Goal: Task Accomplishment & Management: Complete application form

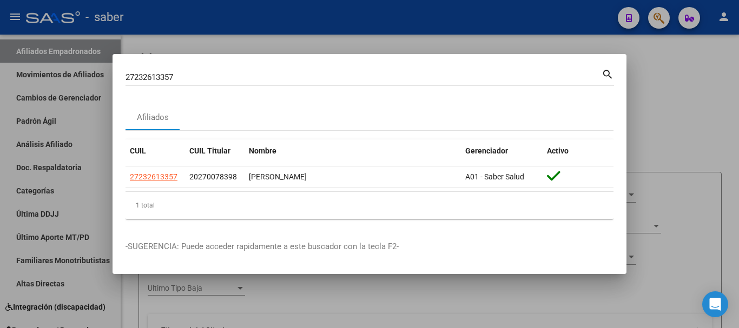
scroll to position [582, 0]
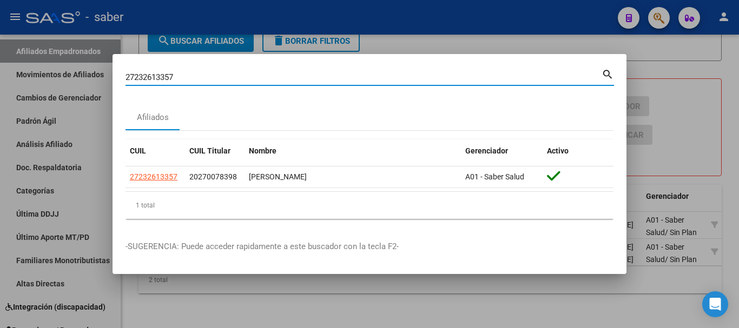
drag, startPoint x: 181, startPoint y: 76, endPoint x: 38, endPoint y: 54, distance: 144.4
click at [38, 54] on div "27232613357 Buscar (apellido, dni, cuil, nro traspaso, cuit, obra social) searc…" at bounding box center [369, 164] width 739 height 328
type input "575380064"
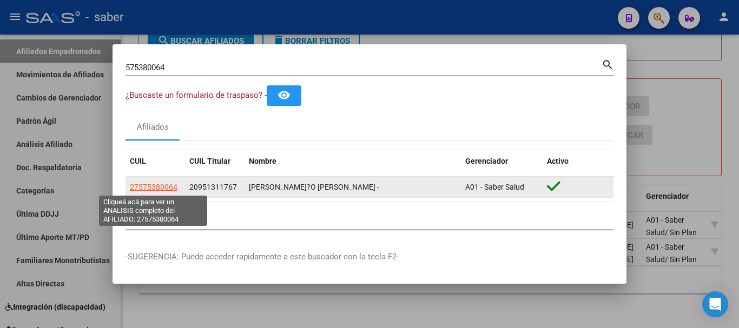
click at [144, 188] on span "27575380064" at bounding box center [154, 187] width 48 height 9
type textarea "27575380064"
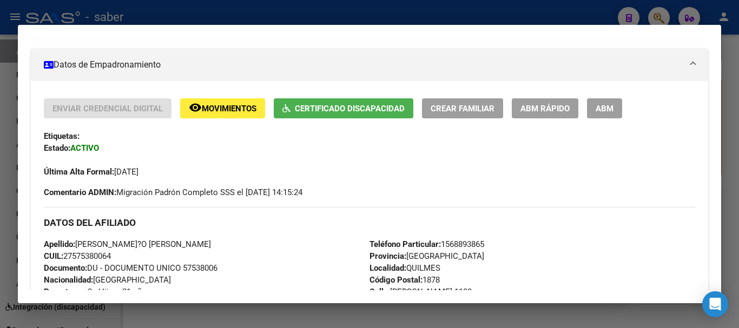
scroll to position [162, 0]
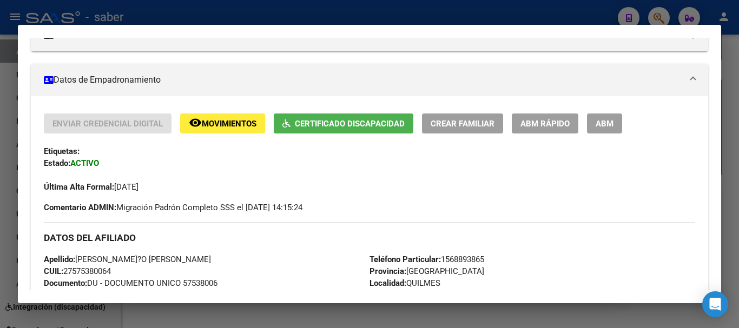
click at [543, 120] on span "ABM Rápido" at bounding box center [544, 124] width 49 height 10
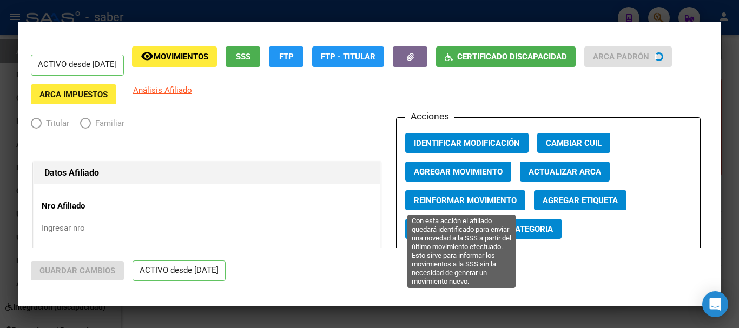
radio input "true"
type input "30-54622391-0"
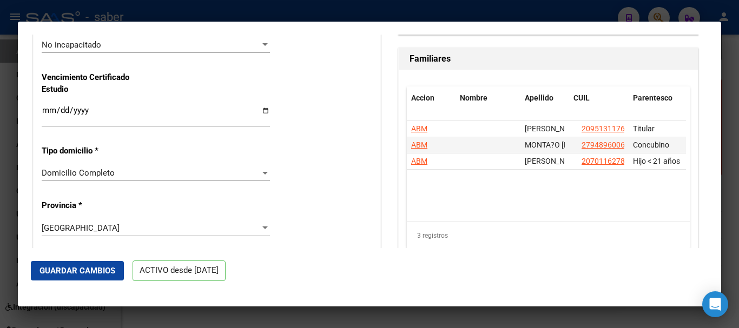
scroll to position [811, 0]
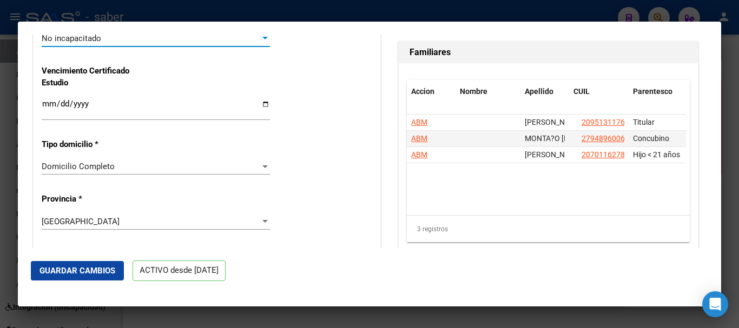
click at [191, 36] on div "No incapacitado" at bounding box center [151, 39] width 218 height 10
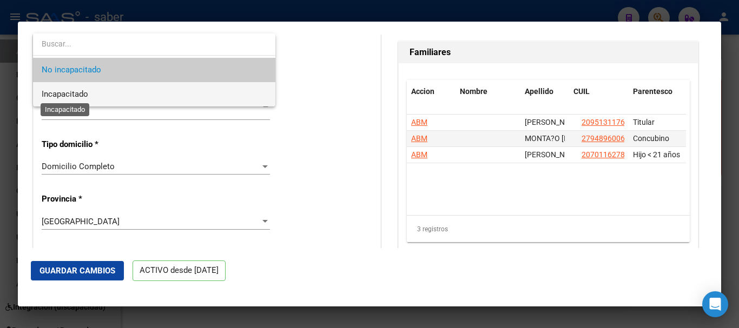
click at [73, 92] on span "Incapacitado" at bounding box center [65, 94] width 47 height 10
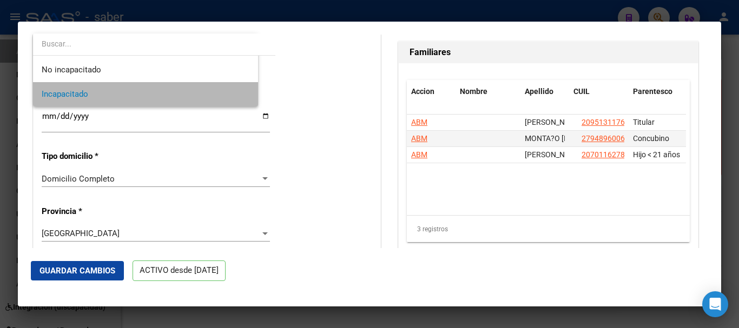
scroll to position [810, 0]
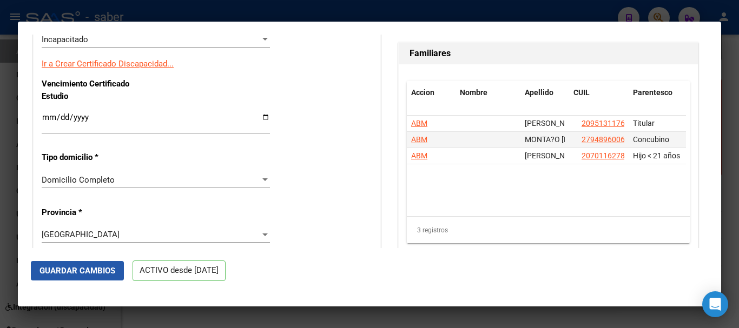
click at [82, 270] on span "Guardar Cambios" at bounding box center [77, 271] width 76 height 10
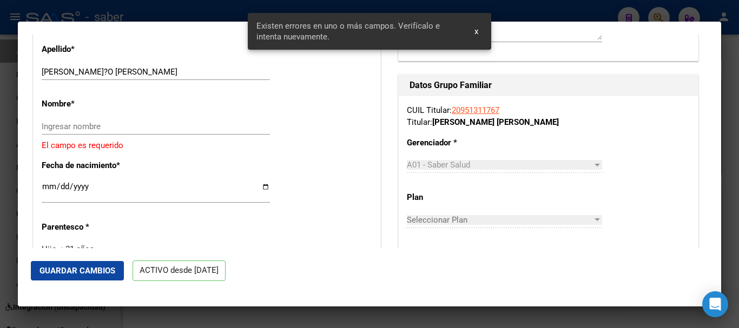
scroll to position [384, 0]
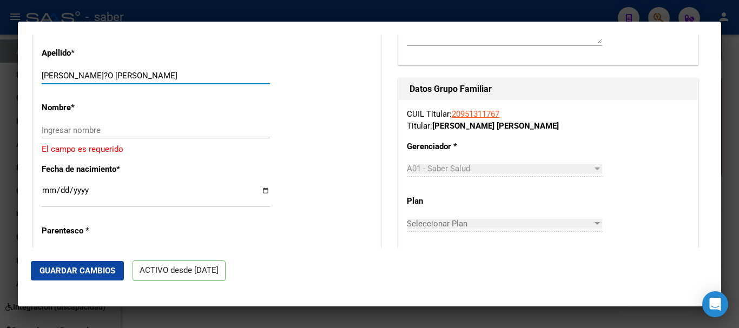
drag, startPoint x: 123, startPoint y: 75, endPoint x: 144, endPoint y: 80, distance: 22.3
click at [197, 78] on input "[PERSON_NAME]?O [PERSON_NAME]" at bounding box center [156, 76] width 228 height 10
type input "[PERSON_NAME]?O"
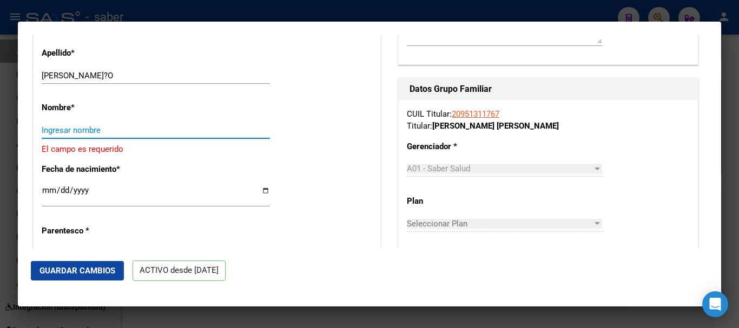
click at [67, 131] on input "Ingresar nombre" at bounding box center [156, 130] width 228 height 10
paste input "[PERSON_NAME]"
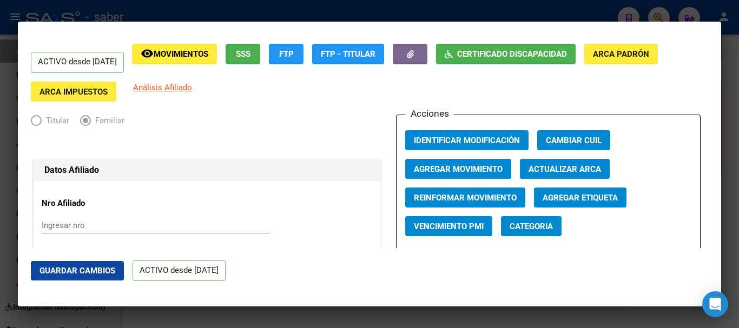
scroll to position [0, 0]
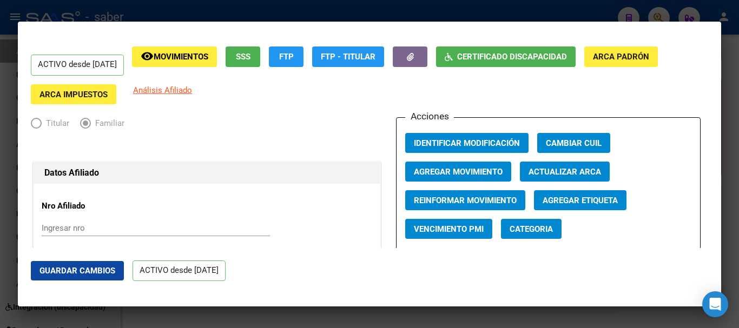
type input "[PERSON_NAME]"
click at [70, 264] on button "Guardar Cambios" at bounding box center [77, 270] width 93 height 19
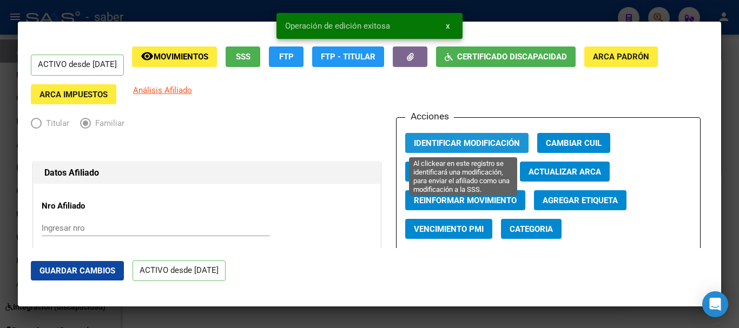
click at [471, 141] on span "Identificar Modificación" at bounding box center [467, 143] width 106 height 10
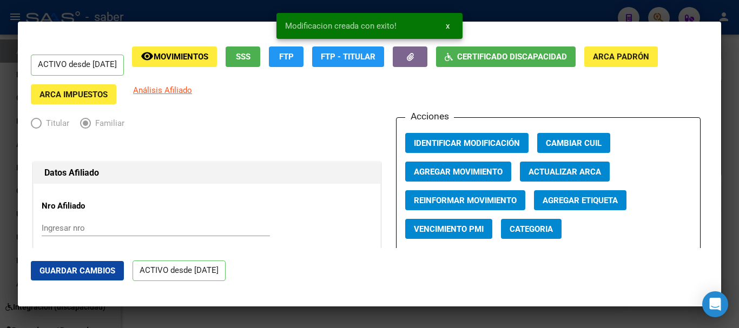
click at [3, 170] on div at bounding box center [369, 164] width 739 height 328
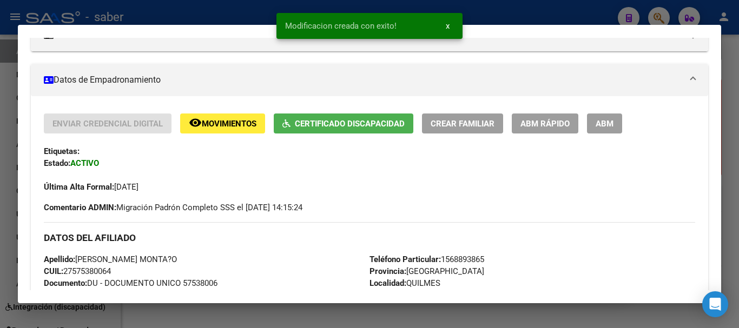
click at [3, 142] on div at bounding box center [369, 164] width 739 height 328
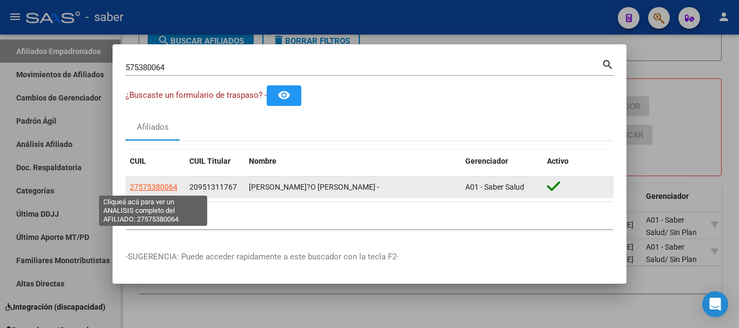
click at [161, 185] on span "27575380064" at bounding box center [154, 187] width 48 height 9
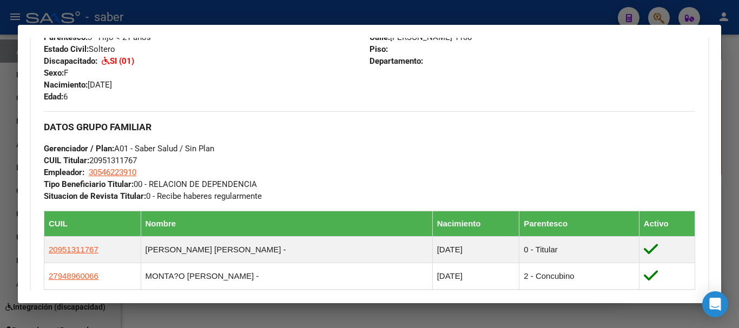
scroll to position [433, 0]
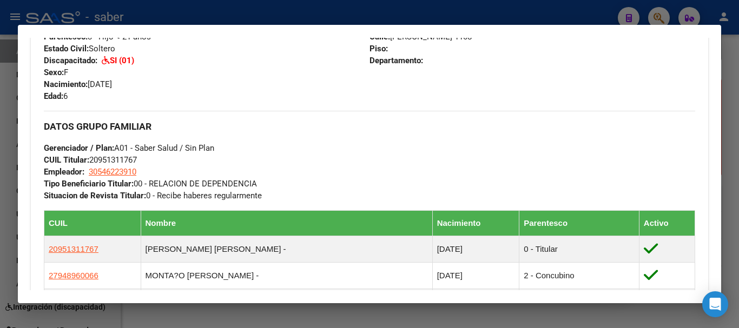
click at [0, 208] on div at bounding box center [369, 164] width 739 height 328
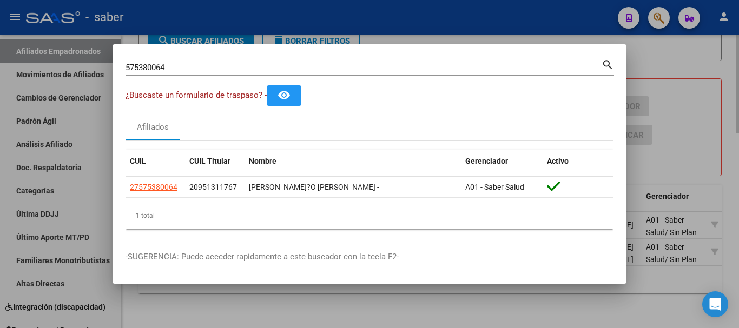
click at [324, 316] on div at bounding box center [369, 164] width 739 height 328
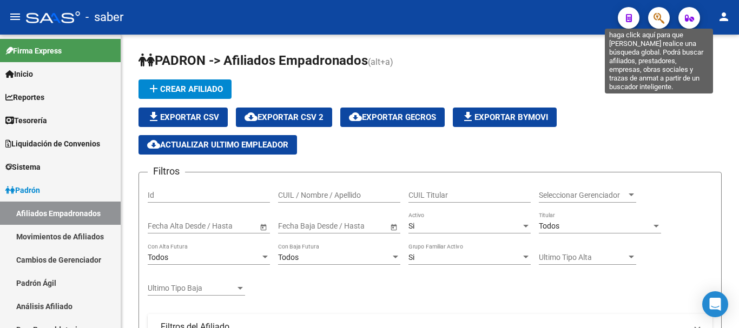
click at [667, 19] on button "button" at bounding box center [659, 18] width 22 height 22
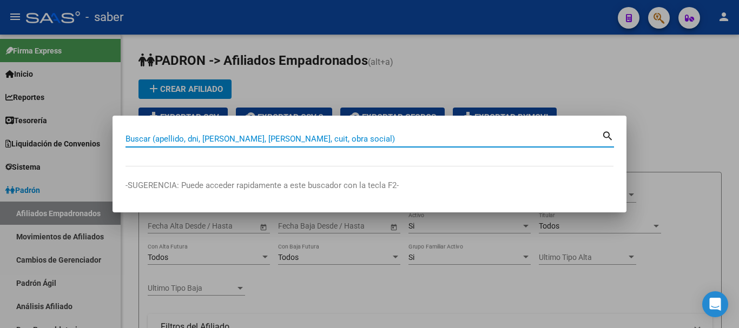
click at [230, 139] on input "Buscar (apellido, dni, [PERSON_NAME], [PERSON_NAME], cuit, obra social)" at bounding box center [363, 139] width 476 height 10
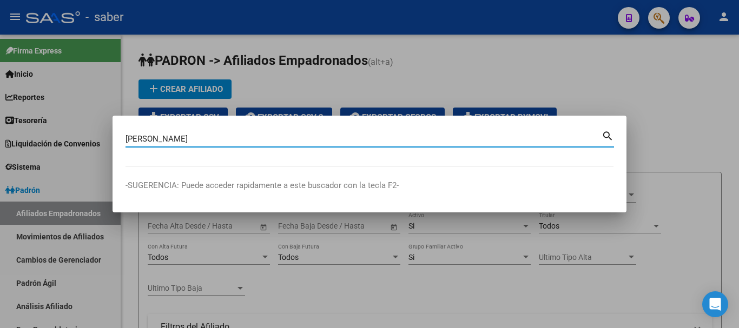
type input "molinero"
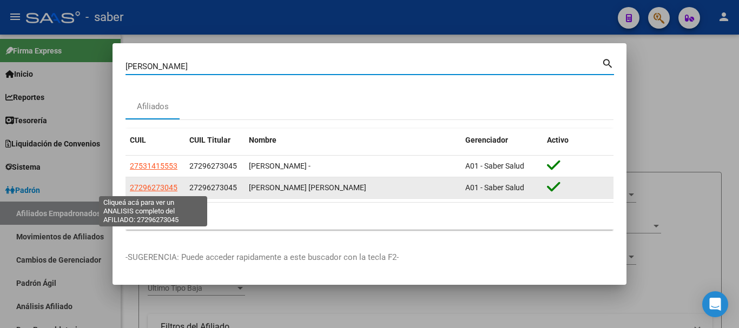
click at [160, 185] on span "27296273045" at bounding box center [154, 187] width 48 height 9
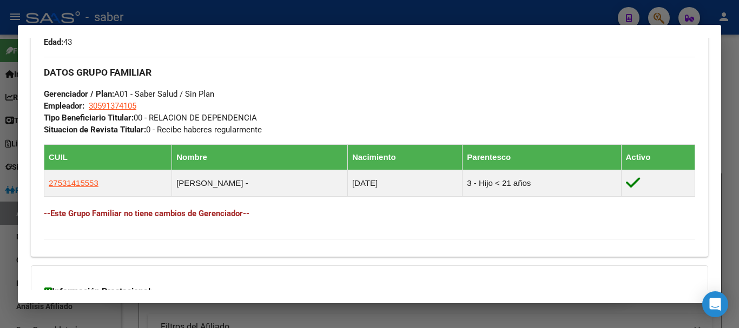
scroll to position [623, 0]
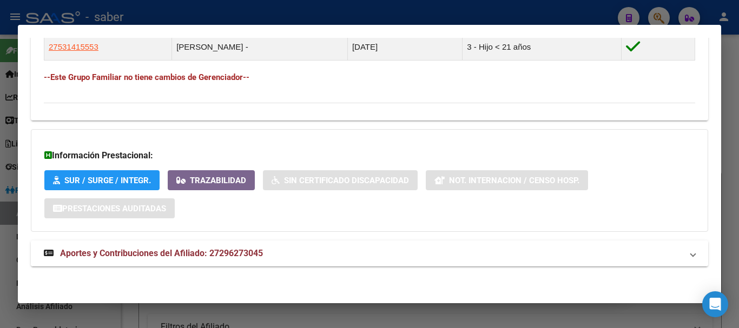
click at [204, 253] on span "Aportes y Contribuciones del Afiliado: 27296273045" at bounding box center [161, 253] width 203 height 10
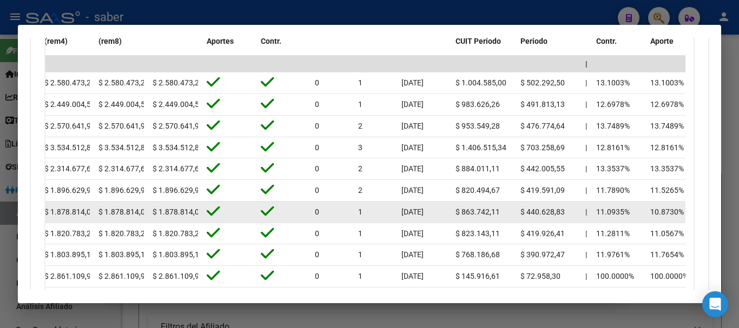
scroll to position [996, 0]
